Goal: Task Accomplishment & Management: Use online tool/utility

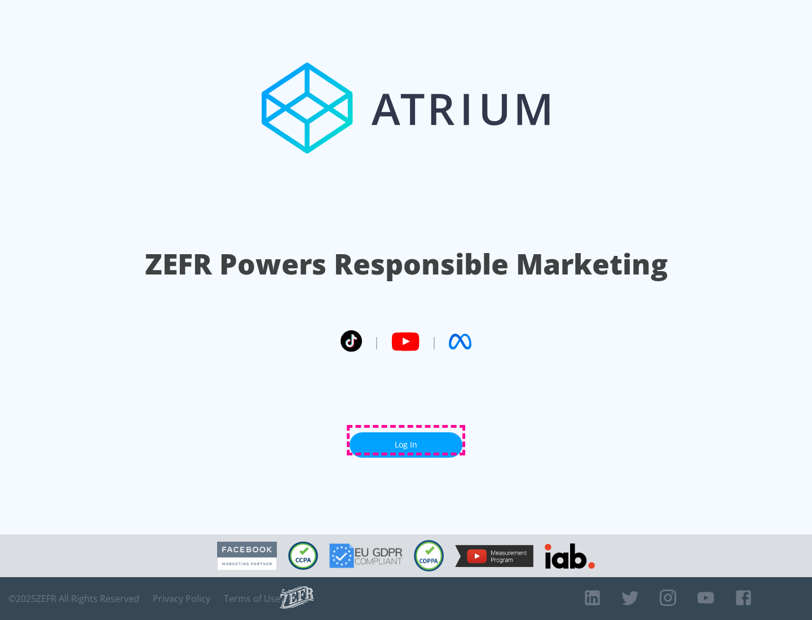
click at [406, 440] on link "Log In" at bounding box center [406, 444] width 113 height 25
